Goal: Transaction & Acquisition: Purchase product/service

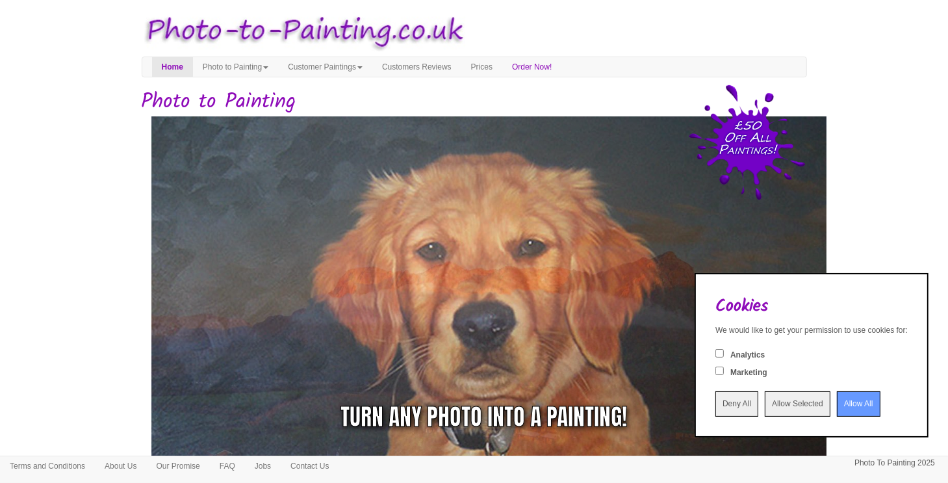
click at [837, 410] on input "Allow All" at bounding box center [859, 403] width 44 height 25
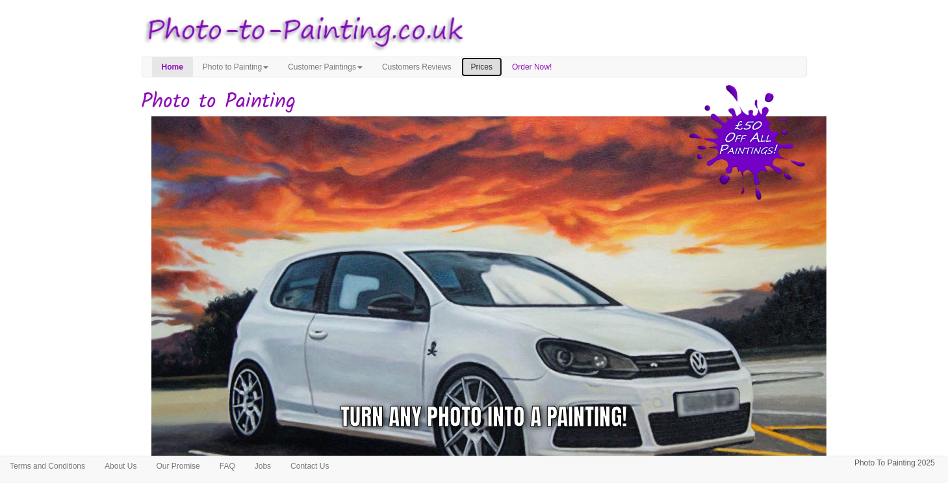
click at [502, 65] on link "Prices" at bounding box center [481, 66] width 41 height 19
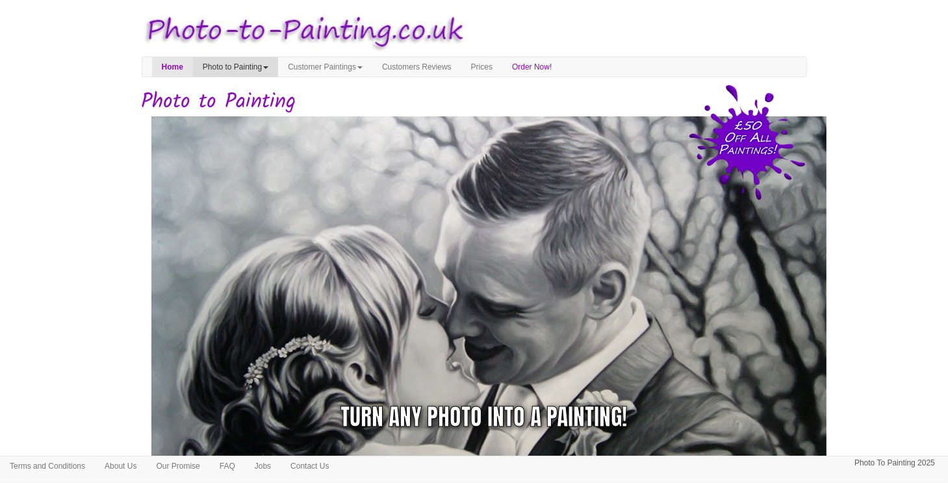
click at [274, 59] on link "Photo to Painting" at bounding box center [235, 66] width 85 height 19
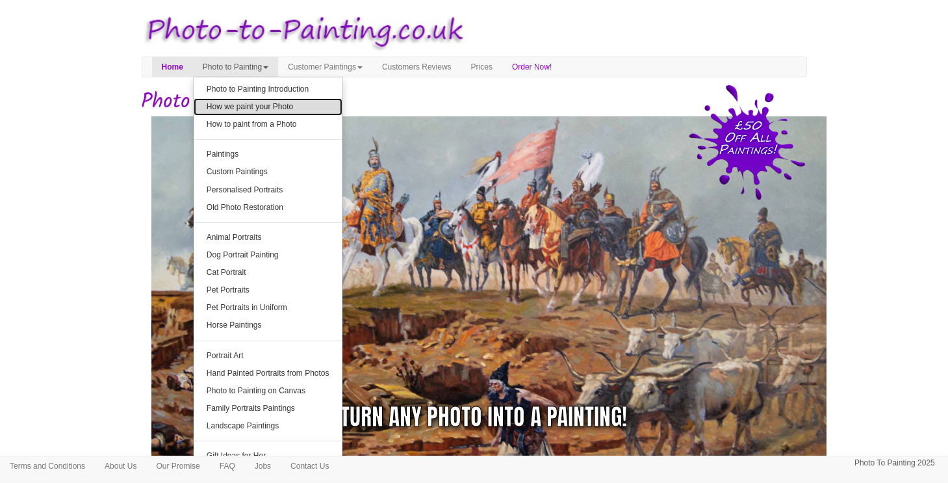
click at [322, 106] on link "How we paint your Photo" at bounding box center [268, 107] width 149 height 18
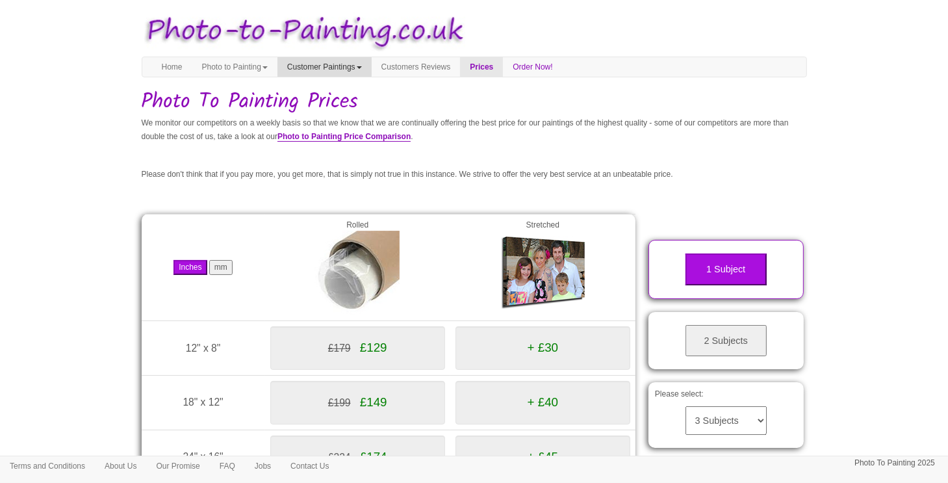
click at [372, 64] on link "Customer Paintings" at bounding box center [324, 66] width 94 height 19
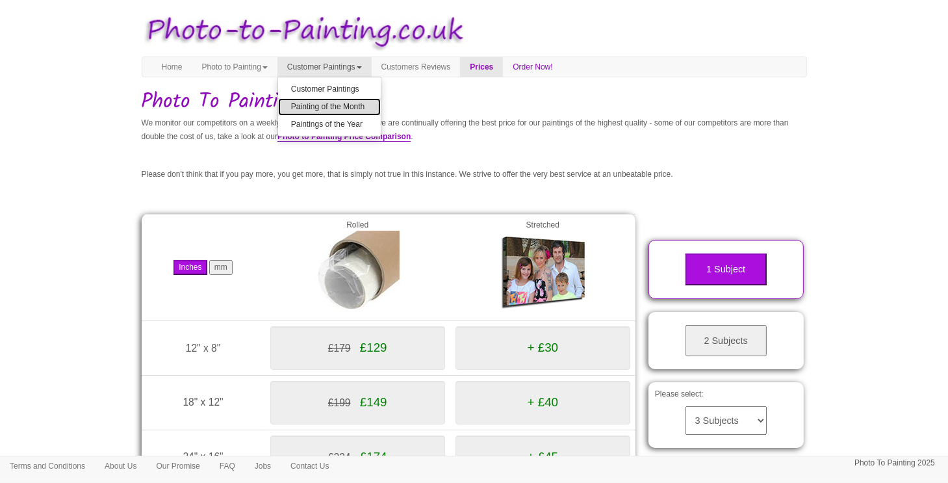
click at [343, 107] on link "Painting of the Month" at bounding box center [329, 107] width 103 height 18
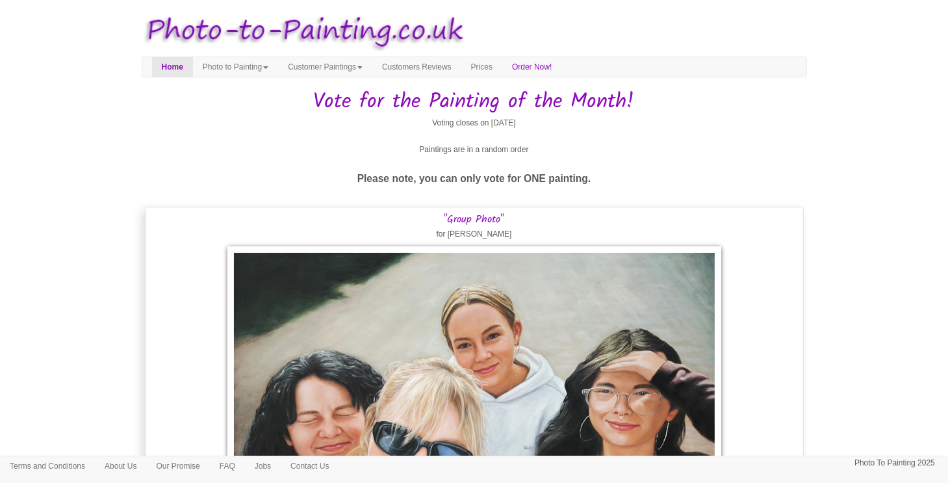
drag, startPoint x: 951, startPoint y: 14, endPoint x: 956, endPoint y: -79, distance: 92.4
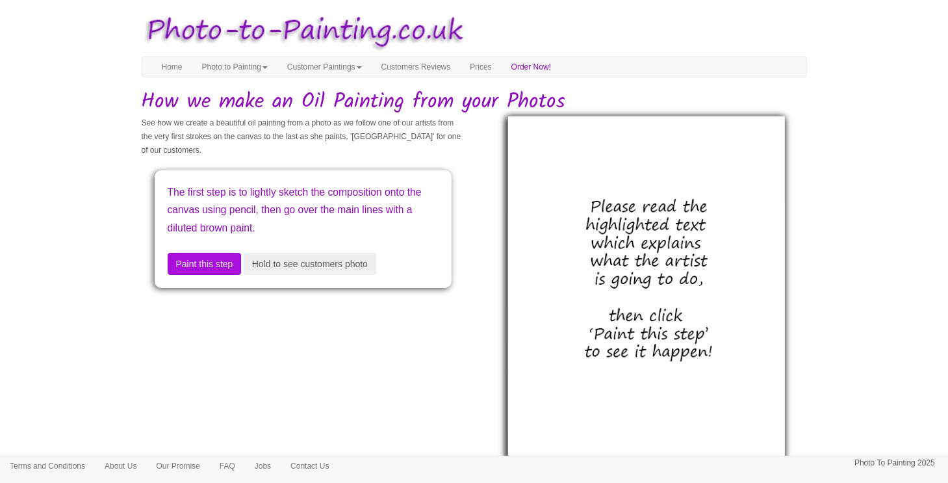
click at [644, 320] on img at bounding box center [646, 305] width 277 height 378
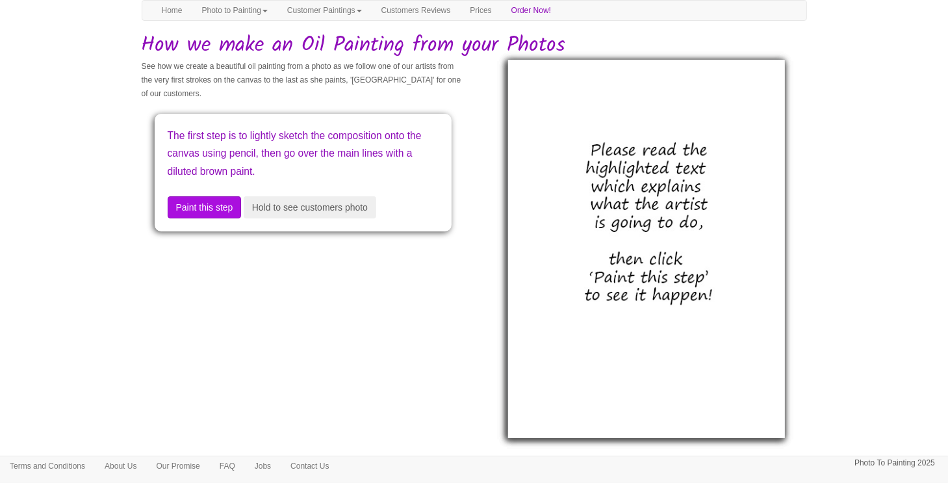
scroll to position [62, 0]
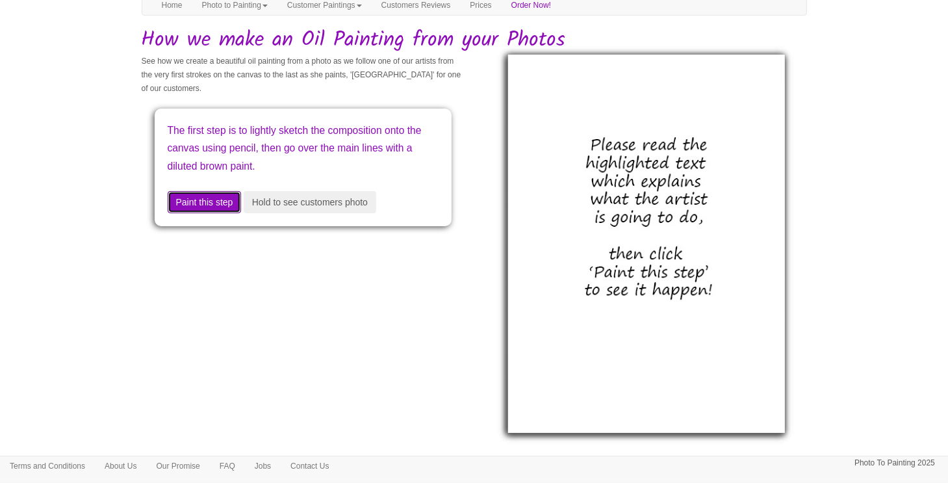
click at [206, 203] on button "Paint this step" at bounding box center [205, 202] width 74 height 22
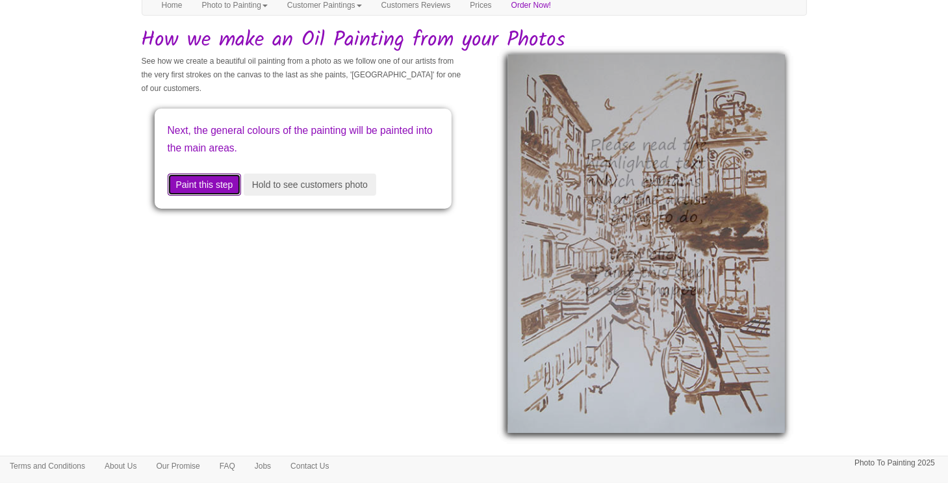
click at [210, 181] on button "Paint this step" at bounding box center [205, 184] width 74 height 22
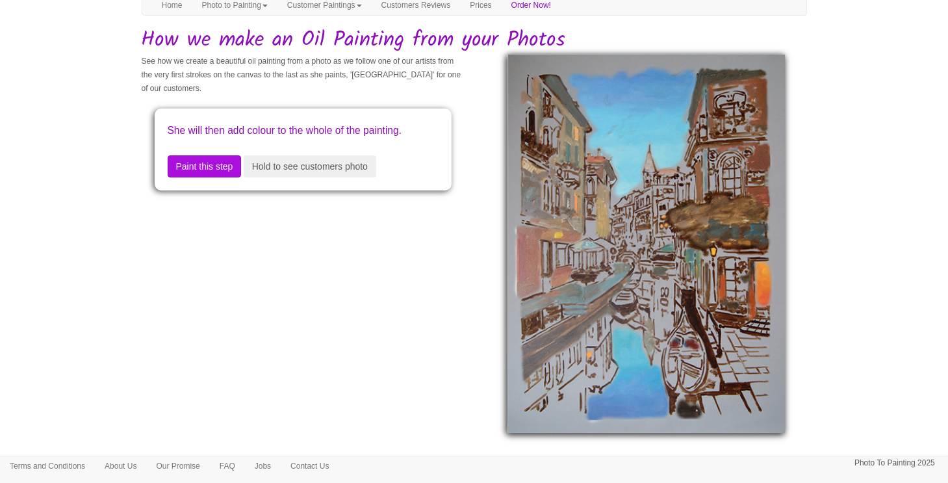
click at [210, 177] on button "Paint this step" at bounding box center [205, 166] width 74 height 22
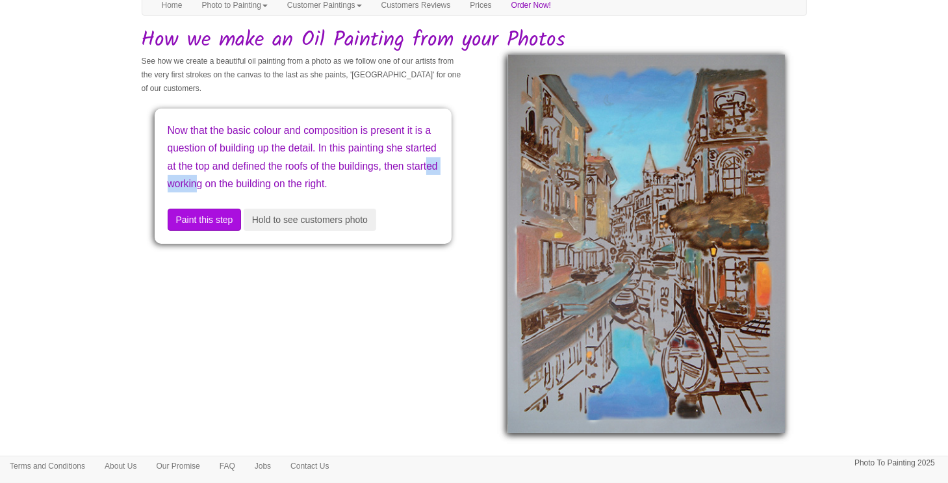
click at [210, 181] on p "Now that the basic colour and composition is present it is a question of buildi…" at bounding box center [303, 156] width 271 height 71
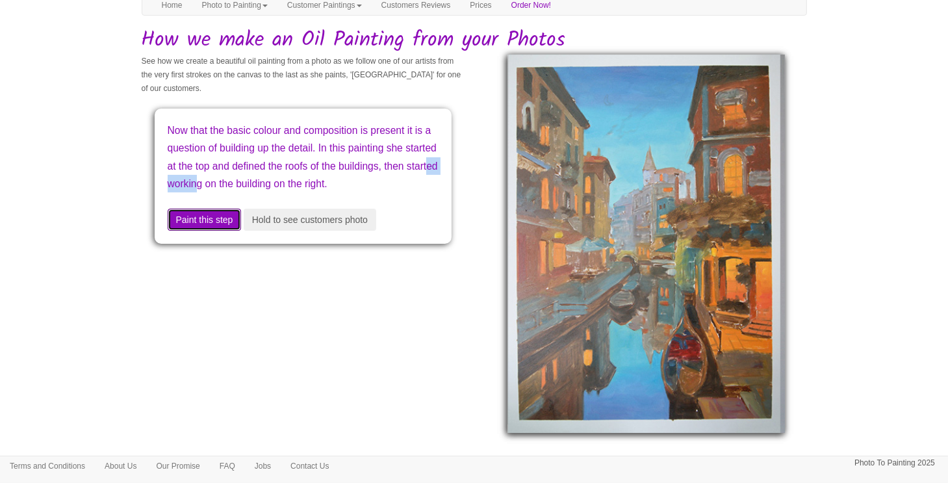
click at [190, 231] on button "Paint this step" at bounding box center [205, 220] width 74 height 22
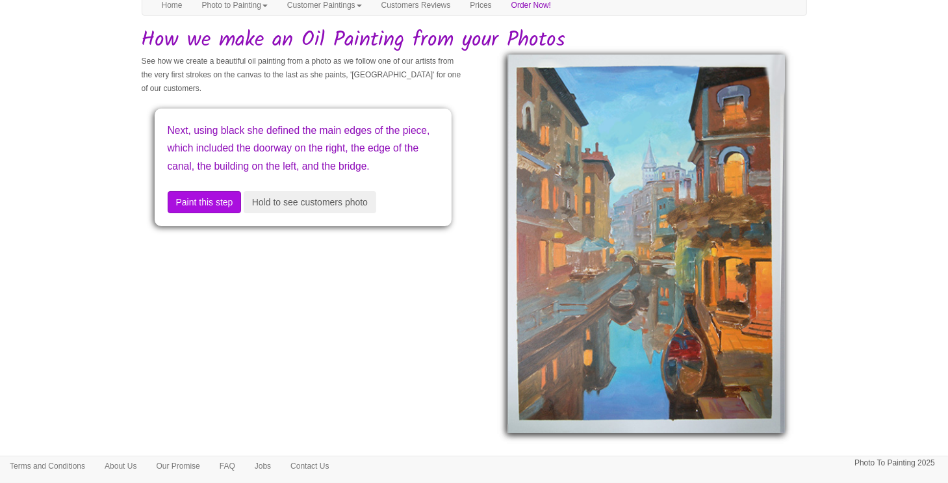
click at [190, 226] on div "Next, using black she defined the main edges of the piece, which included the d…" at bounding box center [303, 168] width 297 height 118
click at [215, 213] on button "Paint this step" at bounding box center [205, 202] width 74 height 22
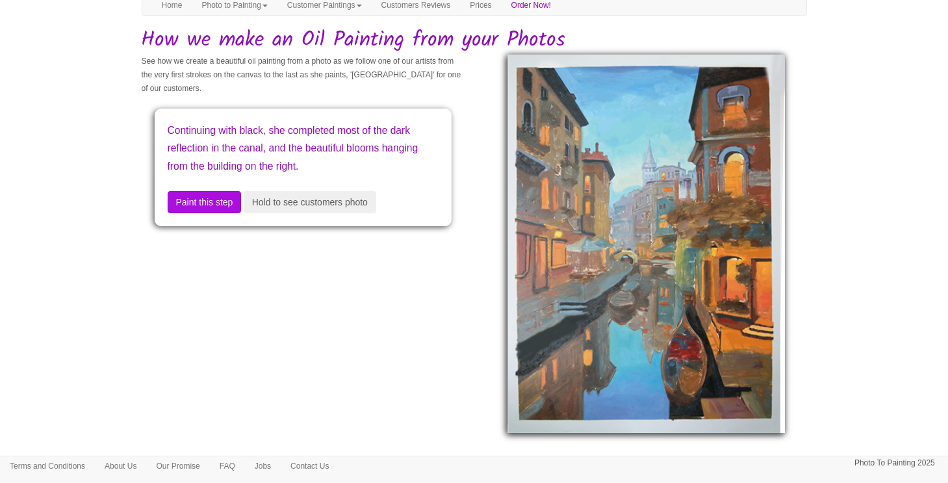
click at [215, 218] on div "Continuing with black, she completed most of the dark reflection in the canal, …" at bounding box center [303, 168] width 297 height 118
click at [220, 209] on button "Paint this step" at bounding box center [205, 202] width 74 height 22
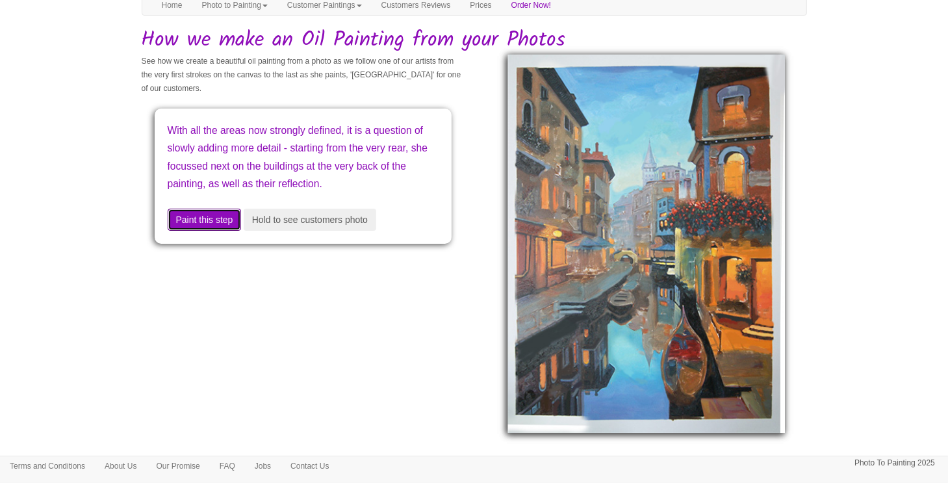
click at [205, 231] on button "Paint this step" at bounding box center [205, 220] width 74 height 22
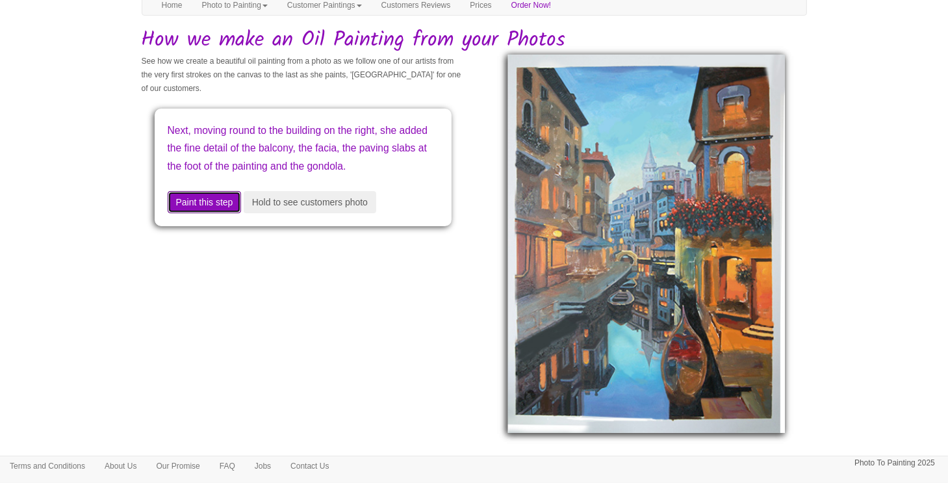
click at [209, 213] on button "Paint this step" at bounding box center [205, 202] width 74 height 22
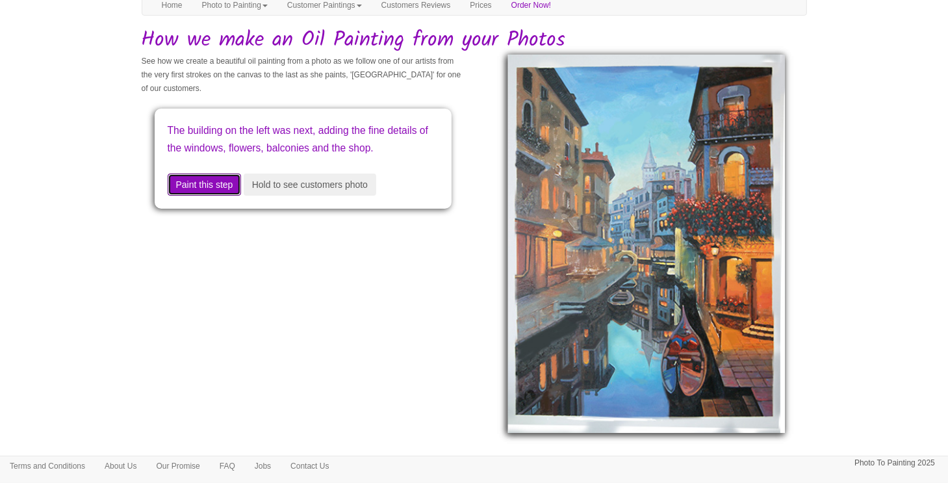
click at [212, 196] on button "Paint this step" at bounding box center [205, 184] width 74 height 22
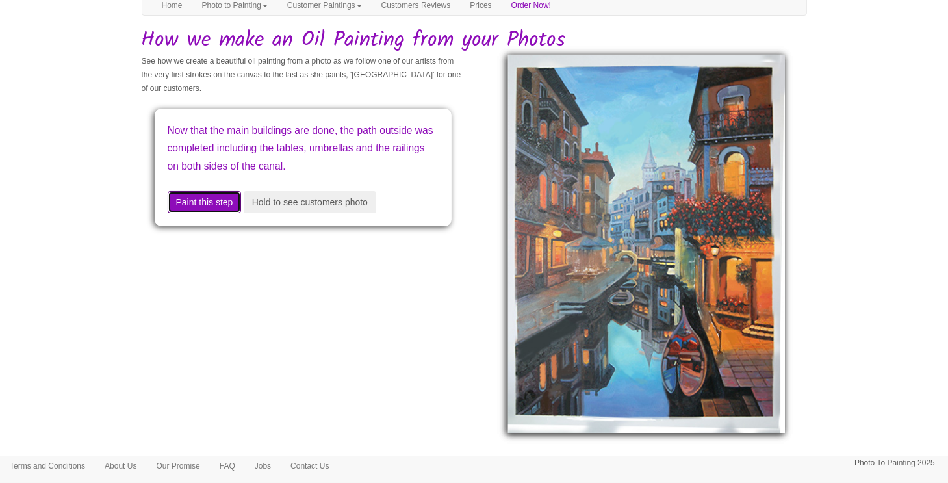
click at [203, 213] on button "Paint this step" at bounding box center [205, 202] width 74 height 22
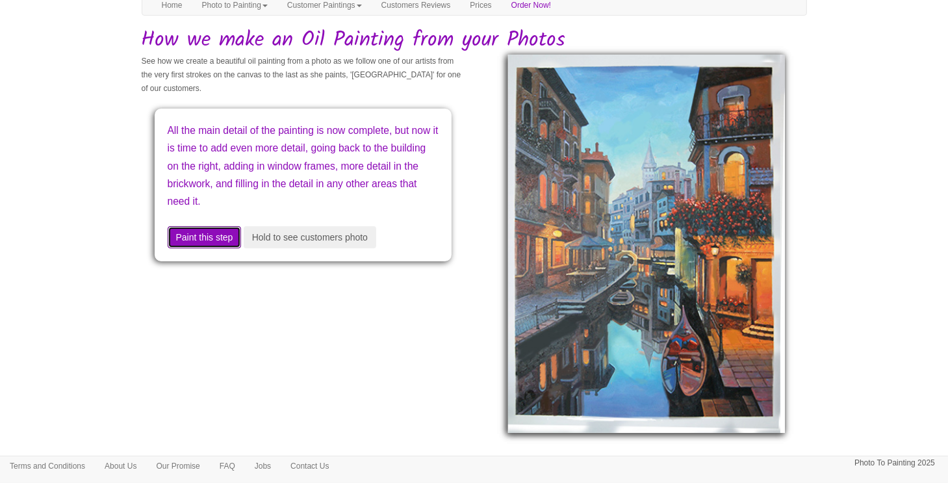
click at [192, 238] on button "Paint this step" at bounding box center [205, 237] width 74 height 22
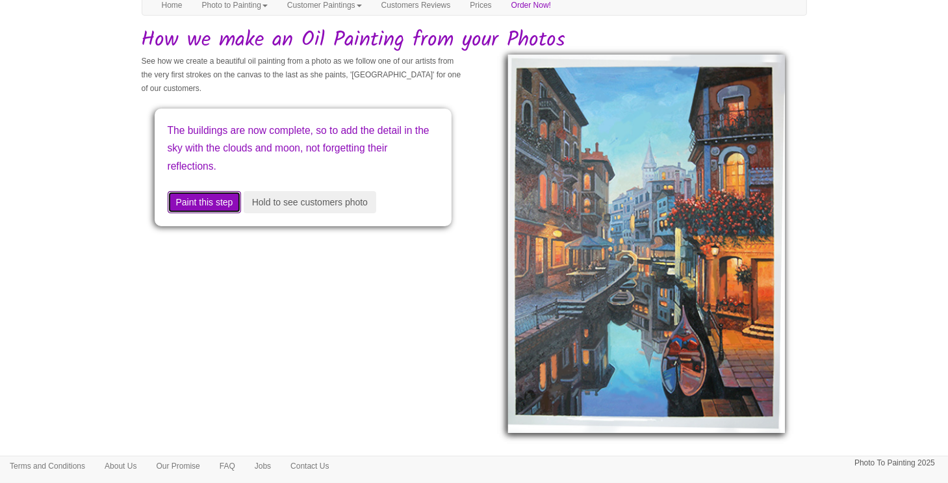
click at [204, 199] on button "Paint this step" at bounding box center [205, 202] width 74 height 22
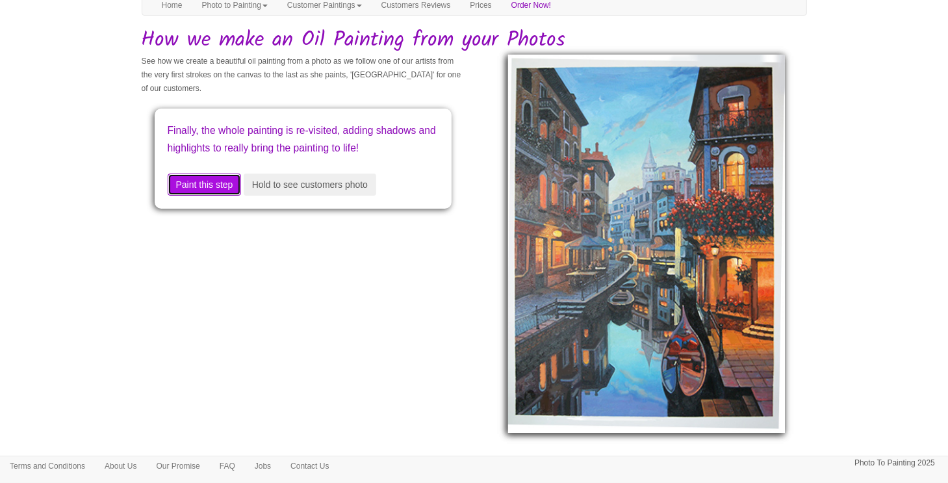
click at [204, 196] on button "Paint this step" at bounding box center [205, 184] width 74 height 22
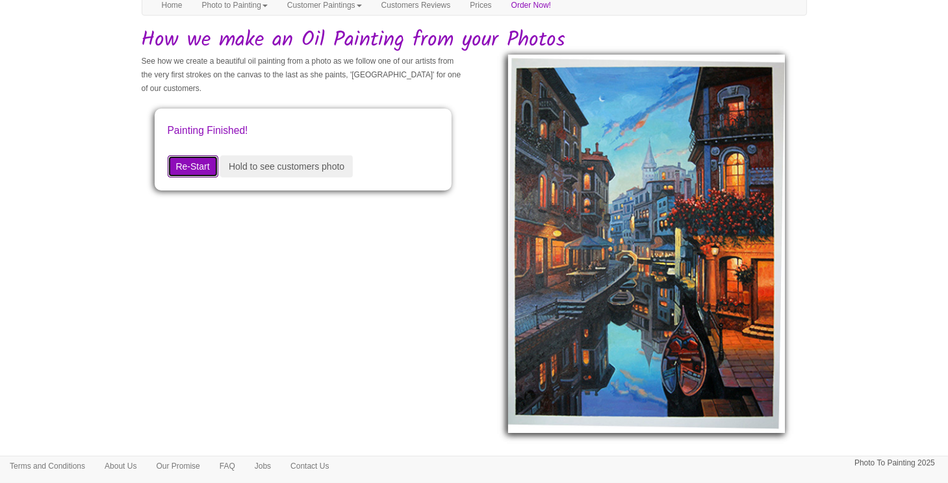
click at [203, 167] on button "Re-Start" at bounding box center [193, 166] width 51 height 22
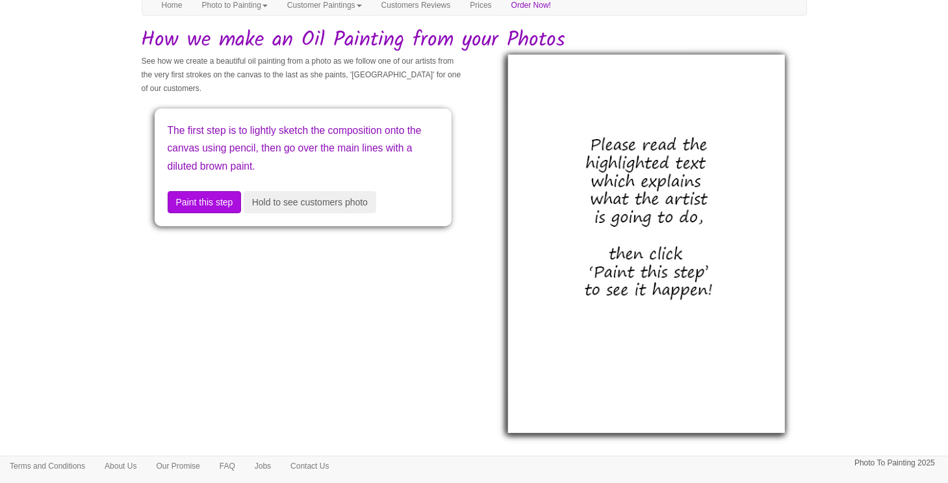
click at [203, 167] on p "The first step is to lightly sketch the composition onto the canvas using penci…" at bounding box center [303, 147] width 271 height 53
click at [186, 203] on button "Paint this step" at bounding box center [205, 202] width 74 height 22
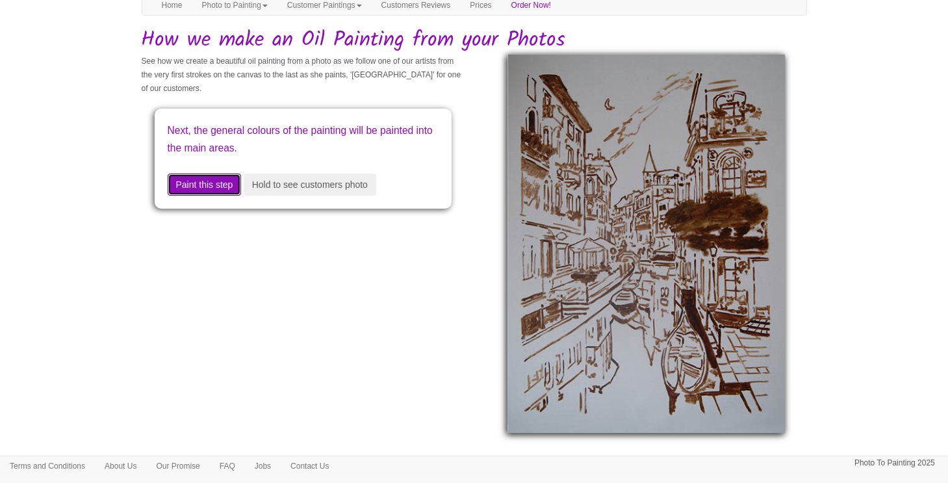
click at [201, 179] on button "Paint this step" at bounding box center [205, 184] width 74 height 22
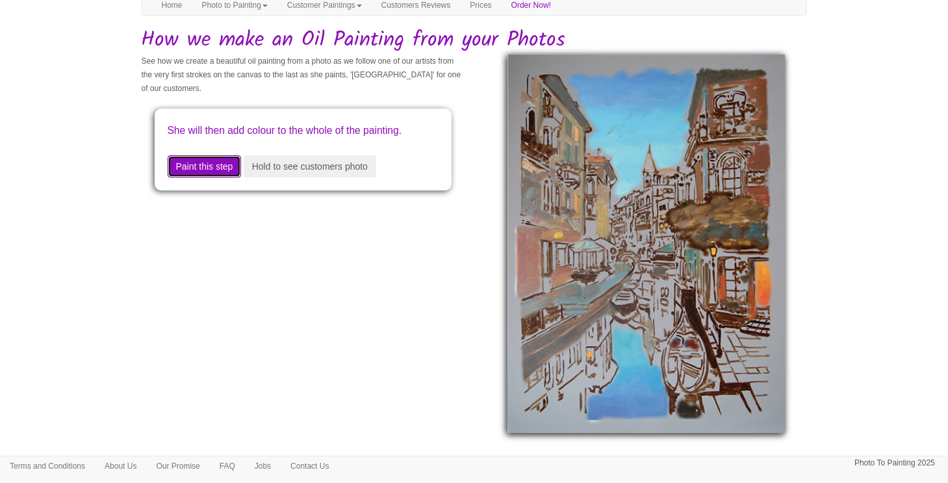
click at [211, 177] on button "Paint this step" at bounding box center [205, 166] width 74 height 22
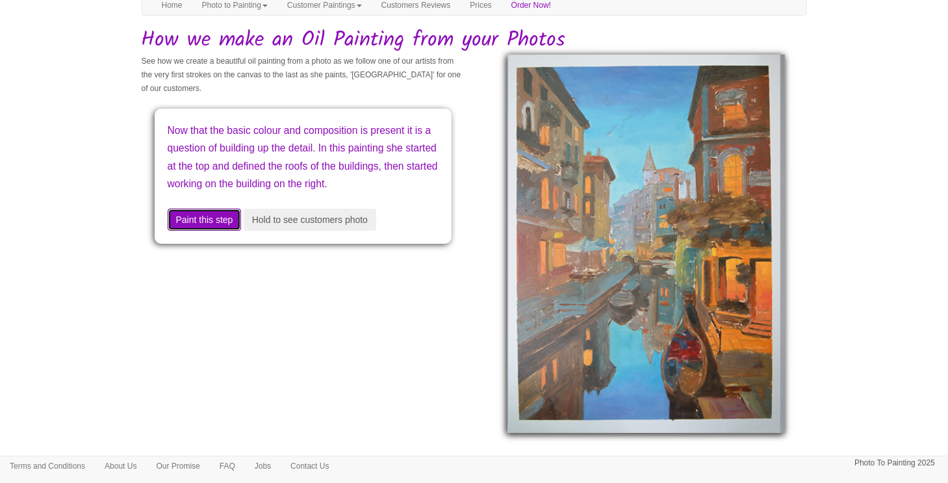
click at [200, 231] on button "Paint this step" at bounding box center [205, 220] width 74 height 22
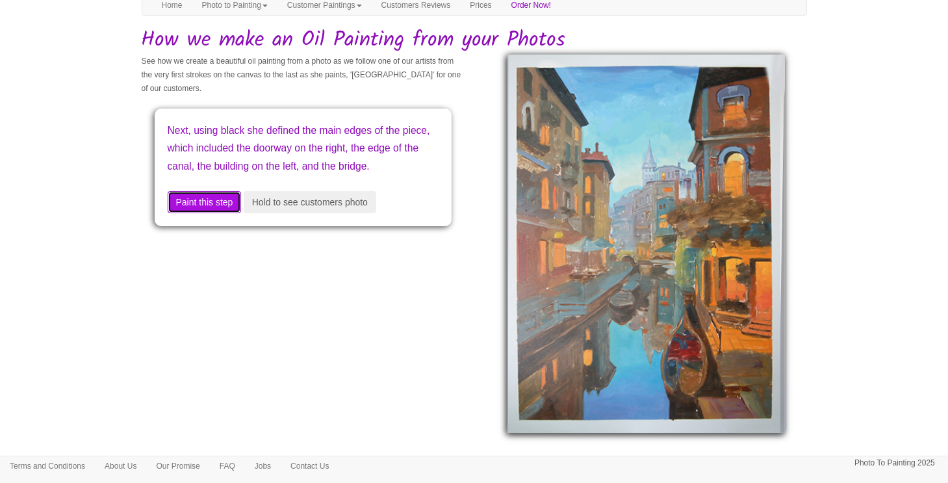
click at [204, 213] on button "Paint this step" at bounding box center [205, 202] width 74 height 22
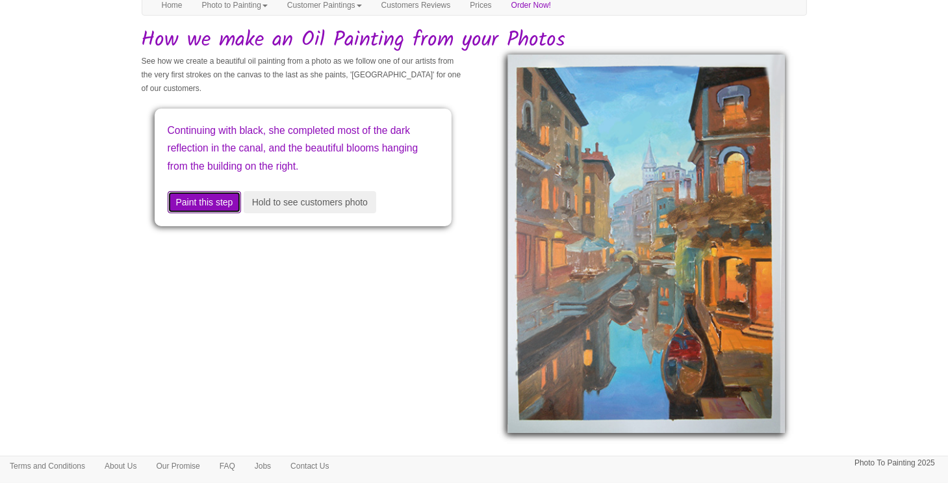
click at [213, 208] on button "Paint this step" at bounding box center [205, 202] width 74 height 22
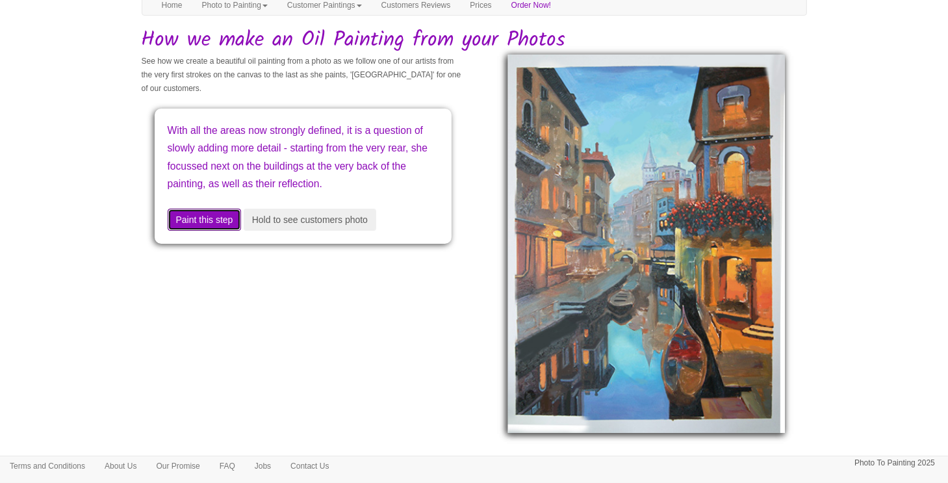
click at [201, 231] on button "Paint this step" at bounding box center [205, 220] width 74 height 22
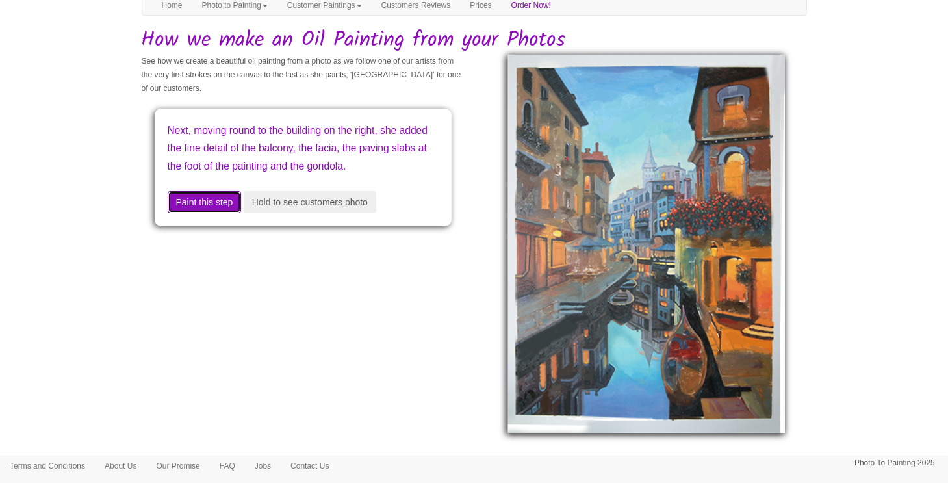
click at [213, 213] on button "Paint this step" at bounding box center [205, 202] width 74 height 22
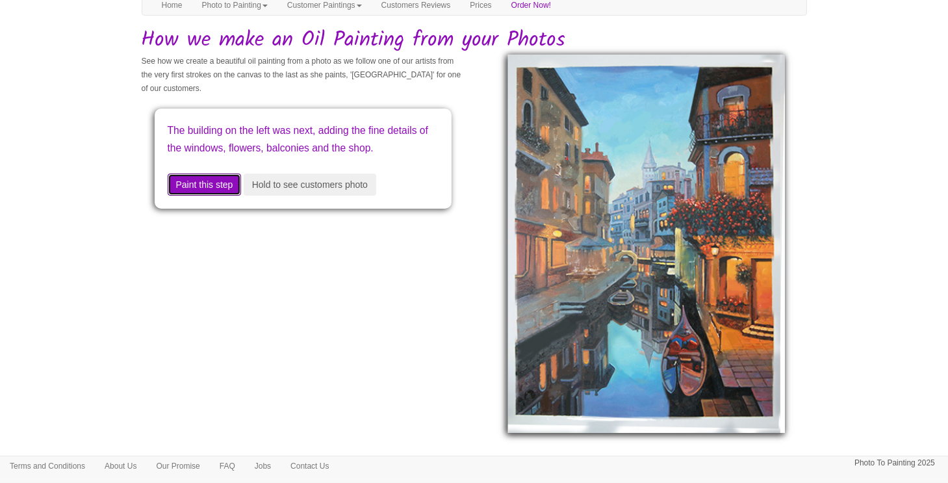
click at [218, 196] on button "Paint this step" at bounding box center [205, 184] width 74 height 22
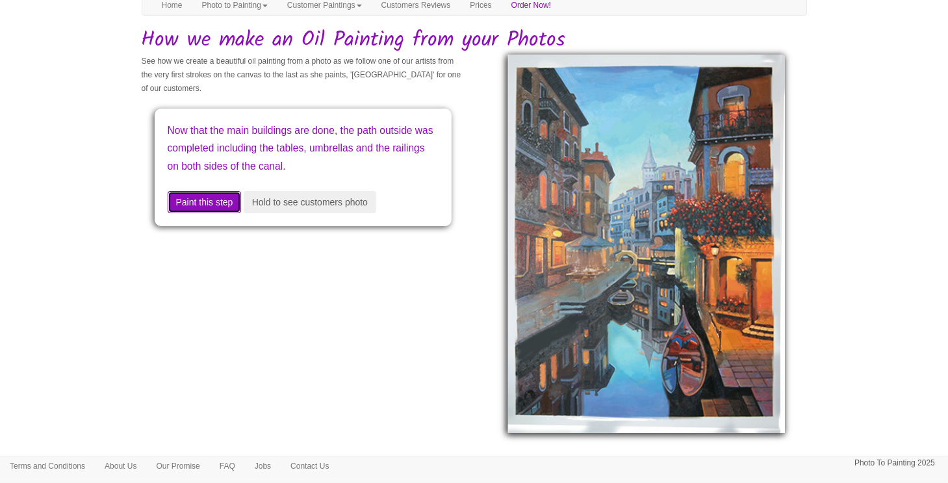
click at [213, 213] on button "Paint this step" at bounding box center [205, 202] width 74 height 22
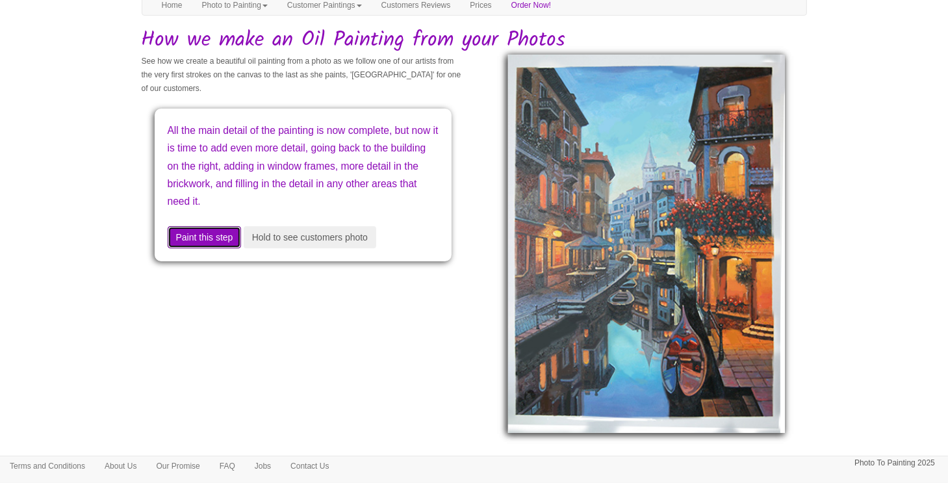
click at [214, 237] on button "Paint this step" at bounding box center [205, 237] width 74 height 22
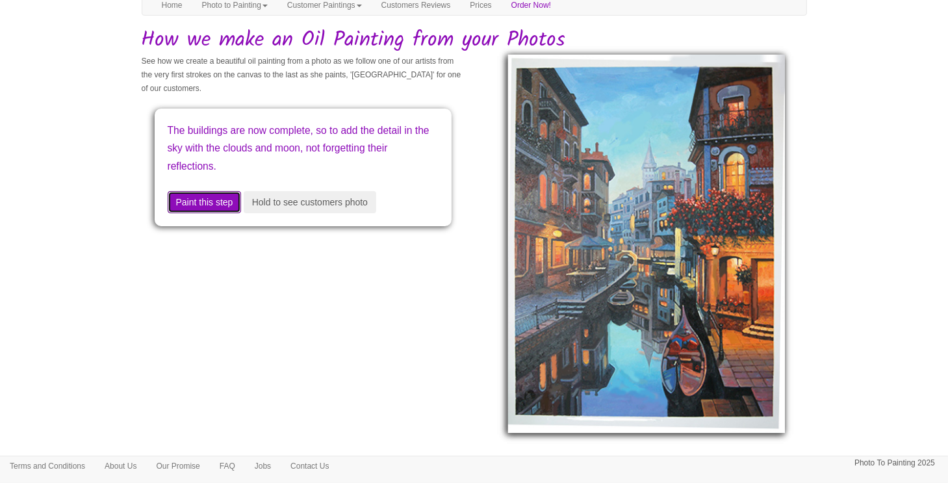
click at [224, 204] on button "Paint this step" at bounding box center [205, 202] width 74 height 22
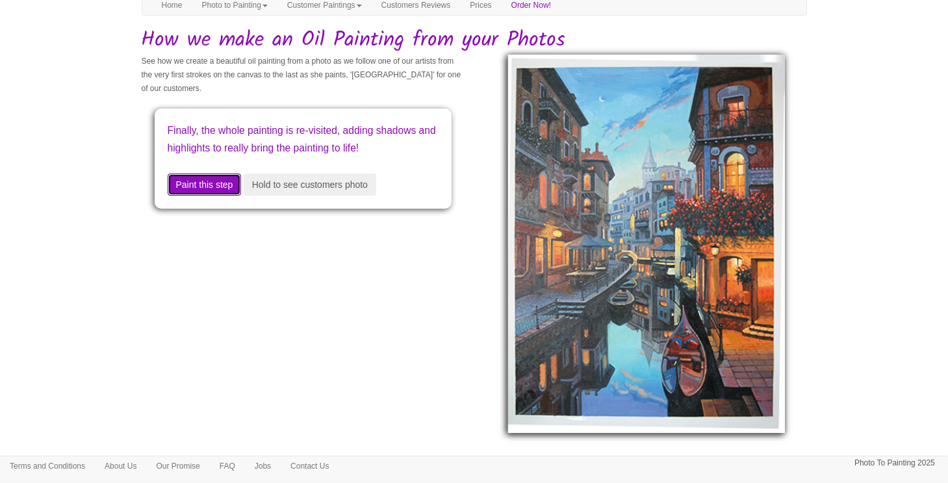
click at [225, 196] on button "Paint this step" at bounding box center [205, 184] width 74 height 22
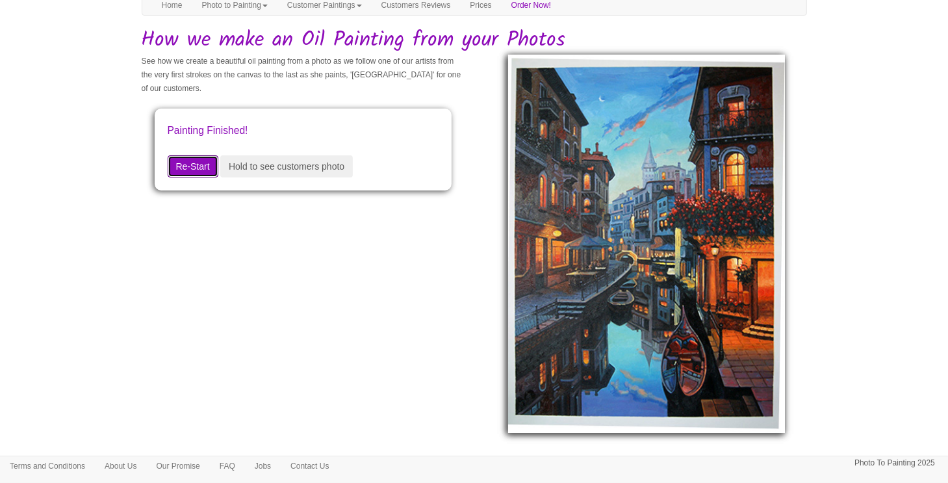
click at [187, 166] on button "Re-Start" at bounding box center [193, 166] width 51 height 22
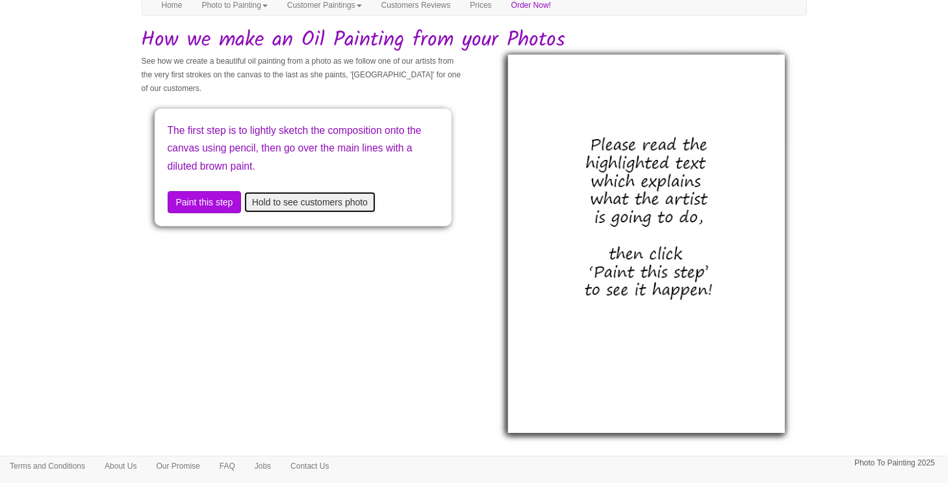
click at [310, 207] on button "Hold to see customers photo" at bounding box center [310, 202] width 133 height 22
click at [229, 196] on button "Paint this step" at bounding box center [205, 202] width 74 height 22
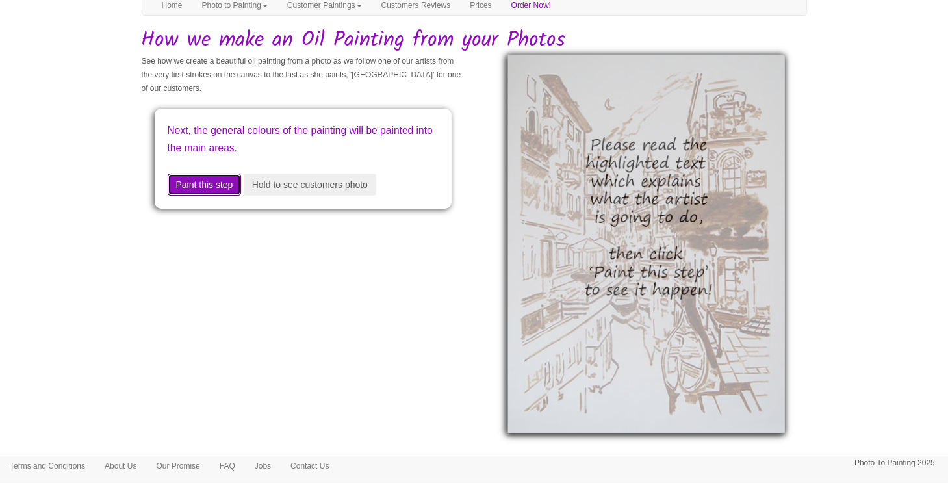
click at [237, 185] on button "Paint this step" at bounding box center [205, 184] width 74 height 22
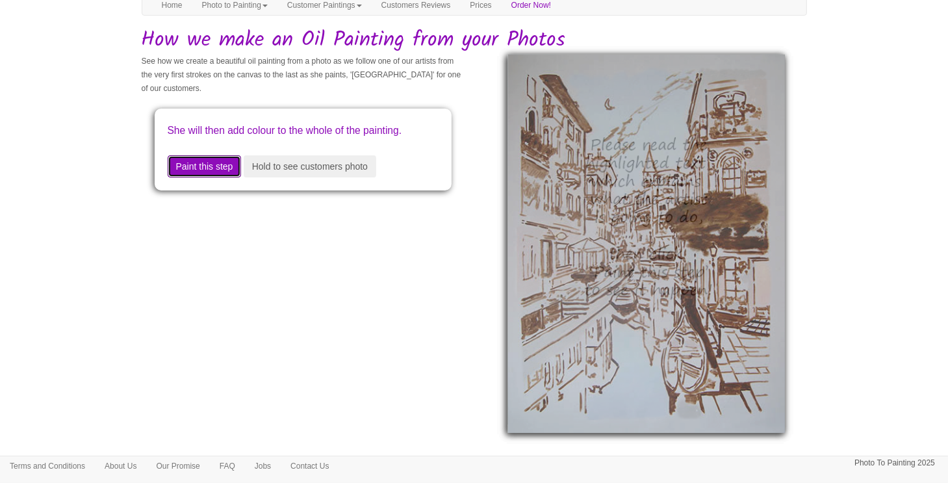
click at [242, 177] on button "Paint this step" at bounding box center [205, 166] width 74 height 22
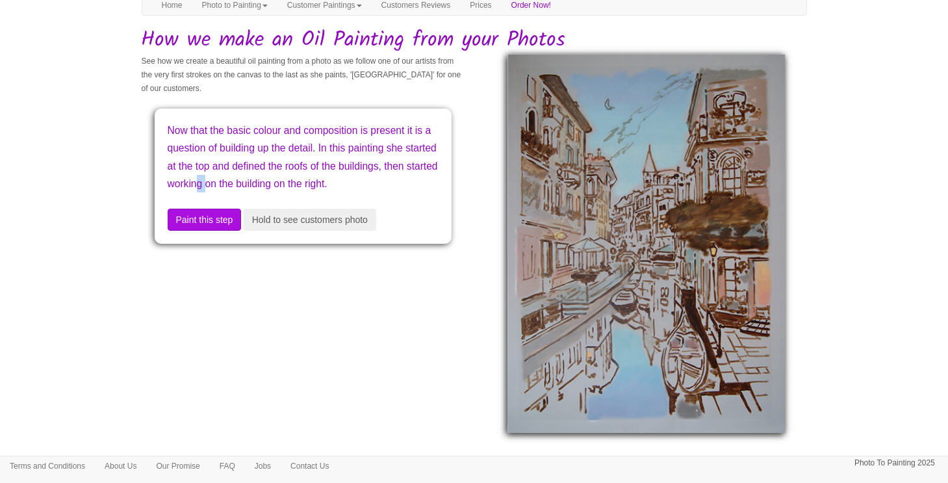
click at [244, 185] on p "Now that the basic colour and composition is present it is a question of buildi…" at bounding box center [303, 156] width 271 height 71
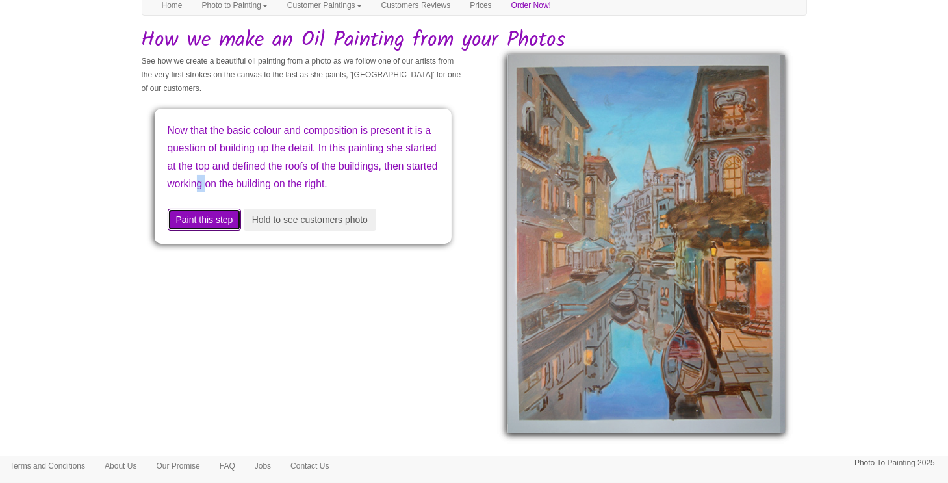
click at [224, 231] on button "Paint this step" at bounding box center [205, 220] width 74 height 22
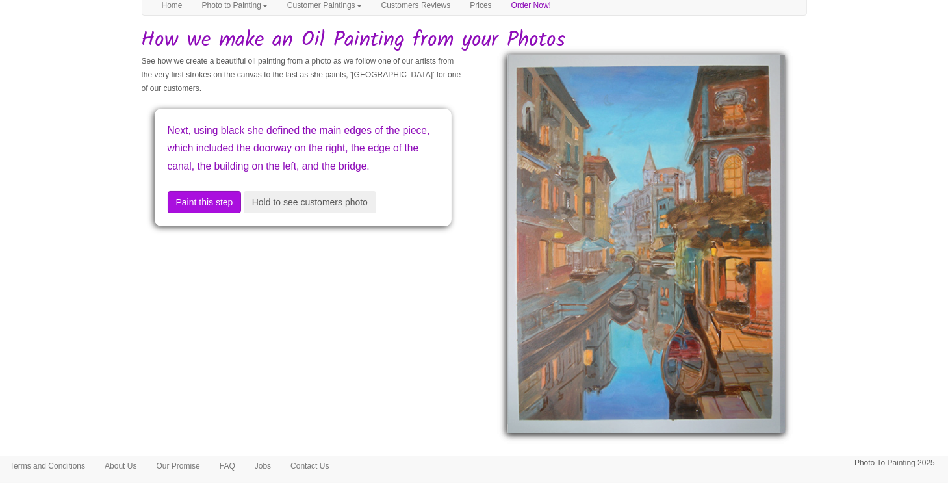
click at [224, 226] on div "Next, using black she defined the main edges of the piece, which included the d…" at bounding box center [303, 168] width 297 height 118
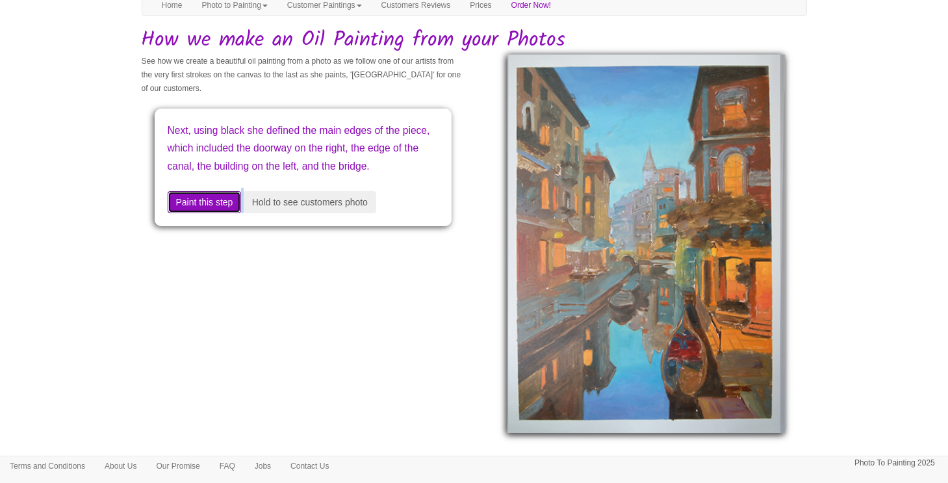
click at [225, 213] on button "Paint this step" at bounding box center [205, 202] width 74 height 22
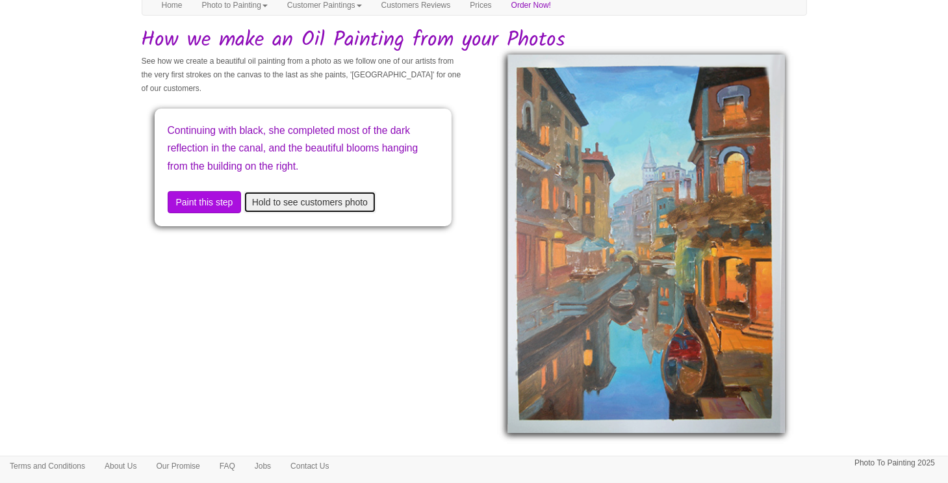
click at [312, 203] on button "Hold to see customers photo" at bounding box center [310, 202] width 133 height 22
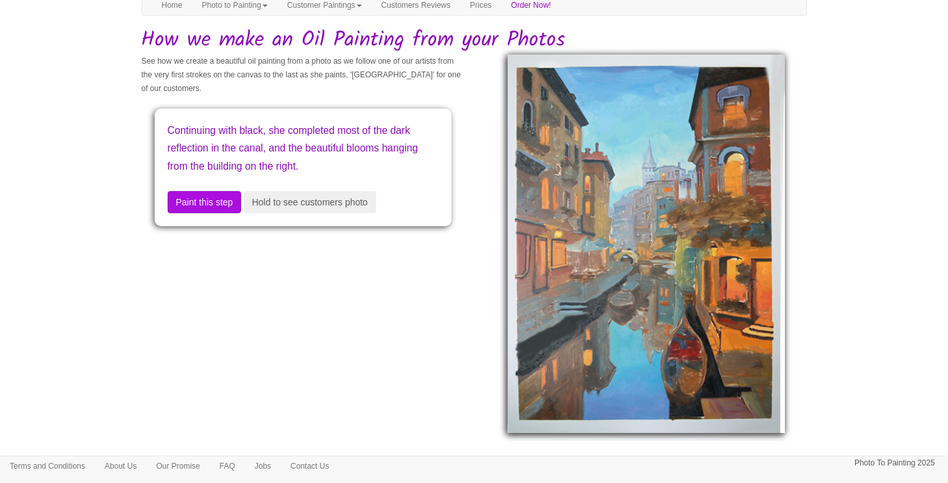
click at [580, 250] on img at bounding box center [646, 244] width 277 height 378
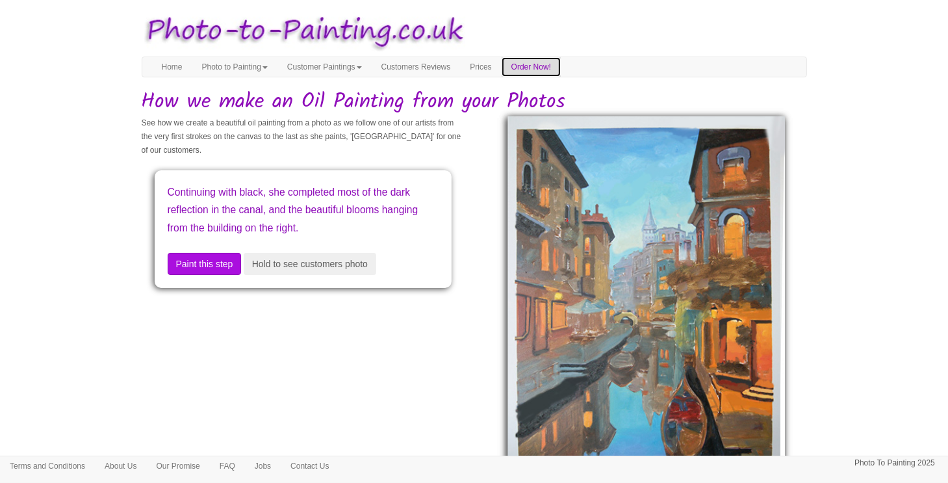
click at [547, 64] on link "Order Now!" at bounding box center [531, 66] width 59 height 19
